Goal: Task Accomplishment & Management: Use online tool/utility

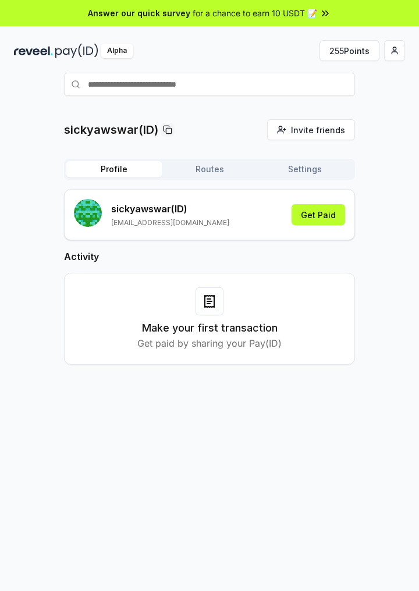
click at [355, 52] on button "255 Points" at bounding box center [349, 50] width 60 height 21
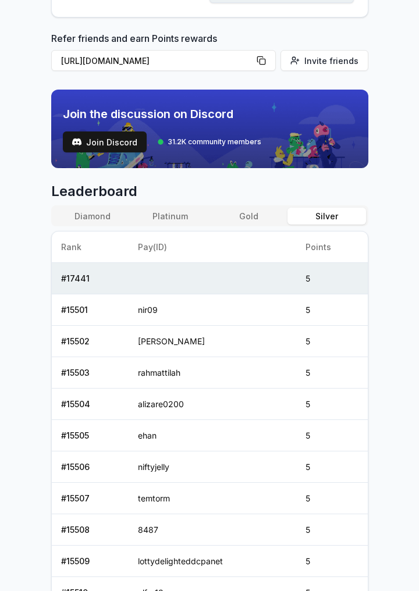
scroll to position [441, 0]
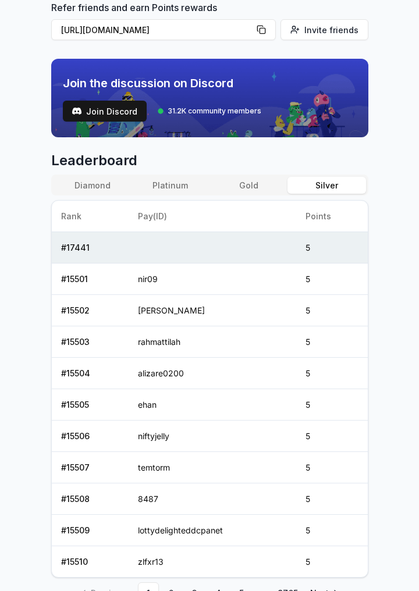
click at [168, 590] on link "2" at bounding box center [171, 592] width 21 height 21
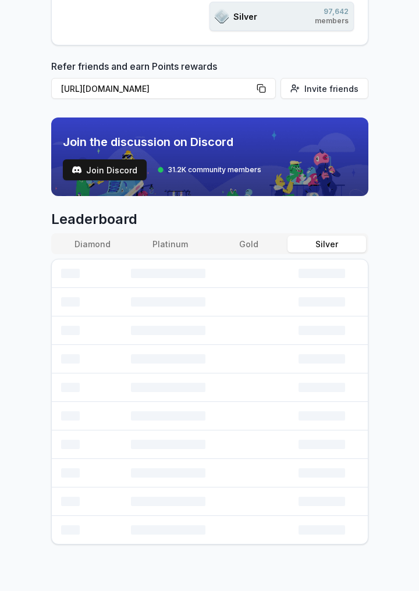
scroll to position [268, 0]
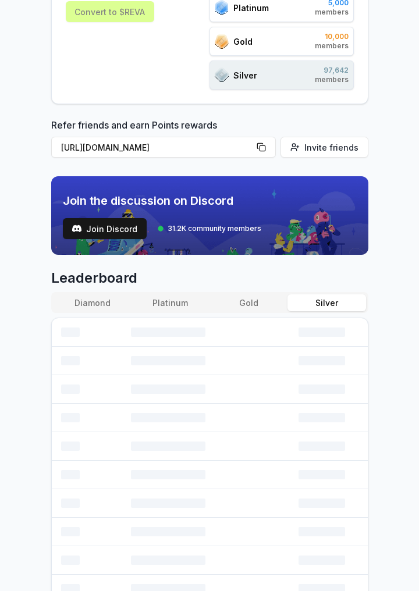
click at [52, 330] on td at bounding box center [87, 332] width 70 height 29
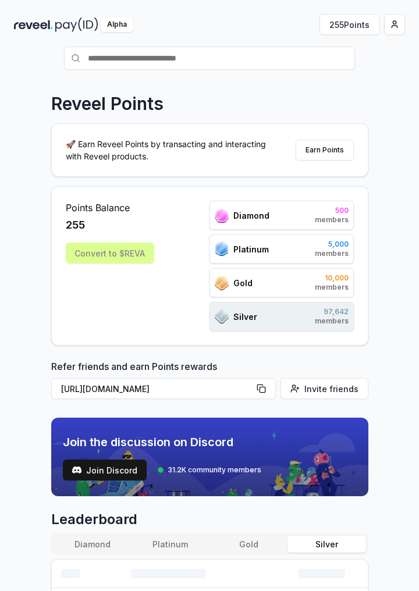
scroll to position [0, 0]
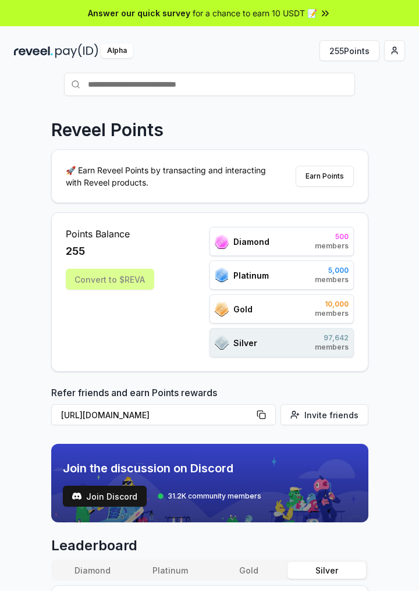
click at [397, 59] on html "Answer our quick survey for a chance to earn 10 USDT 📝 Alpha 255 Points Reveel …" at bounding box center [209, 295] width 419 height 591
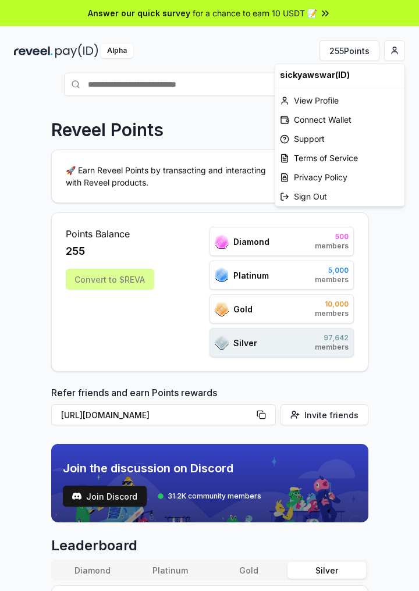
click at [398, 243] on html "Answer our quick survey for a chance to earn 10 USDT 📝 Alpha 255 Points Reveel …" at bounding box center [209, 295] width 419 height 591
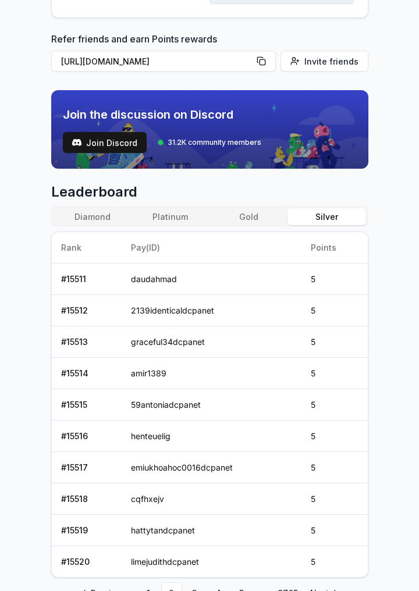
scroll to position [354, 0]
click at [296, 587] on link "9765" at bounding box center [287, 592] width 21 height 21
